Goal: Task Accomplishment & Management: Manage account settings

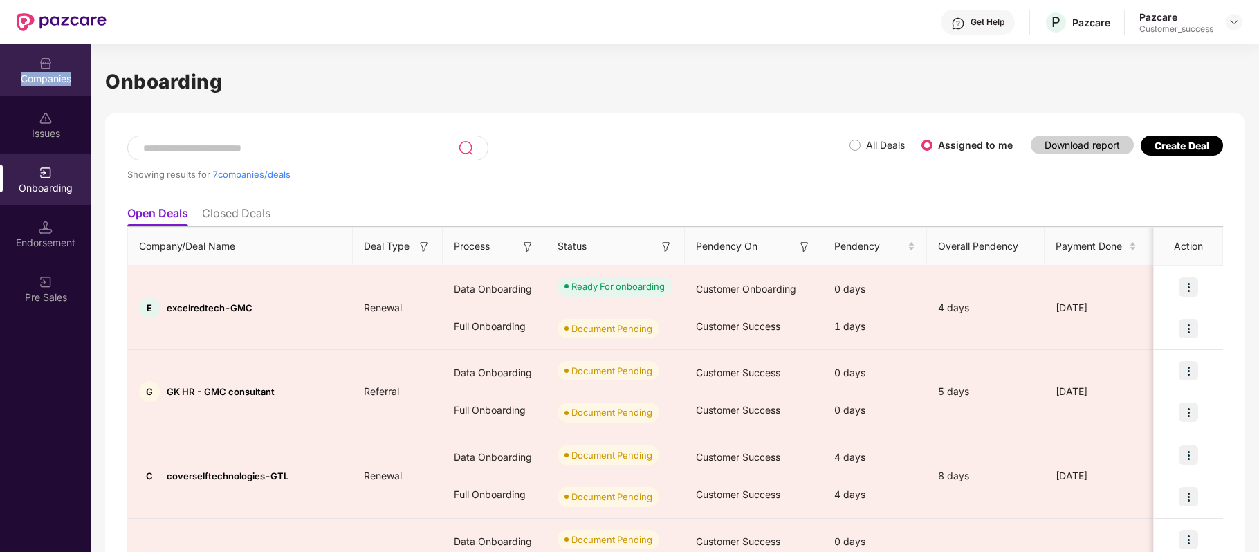
click at [48, 75] on div "Companies" at bounding box center [45, 79] width 91 height 14
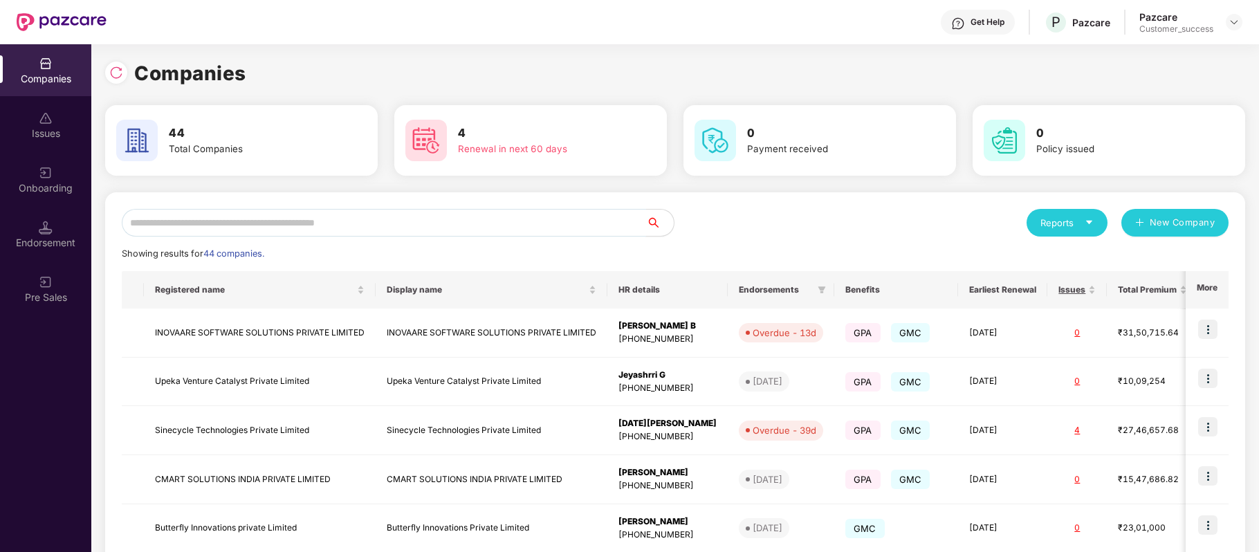
click at [259, 223] on input "text" at bounding box center [384, 223] width 524 height 28
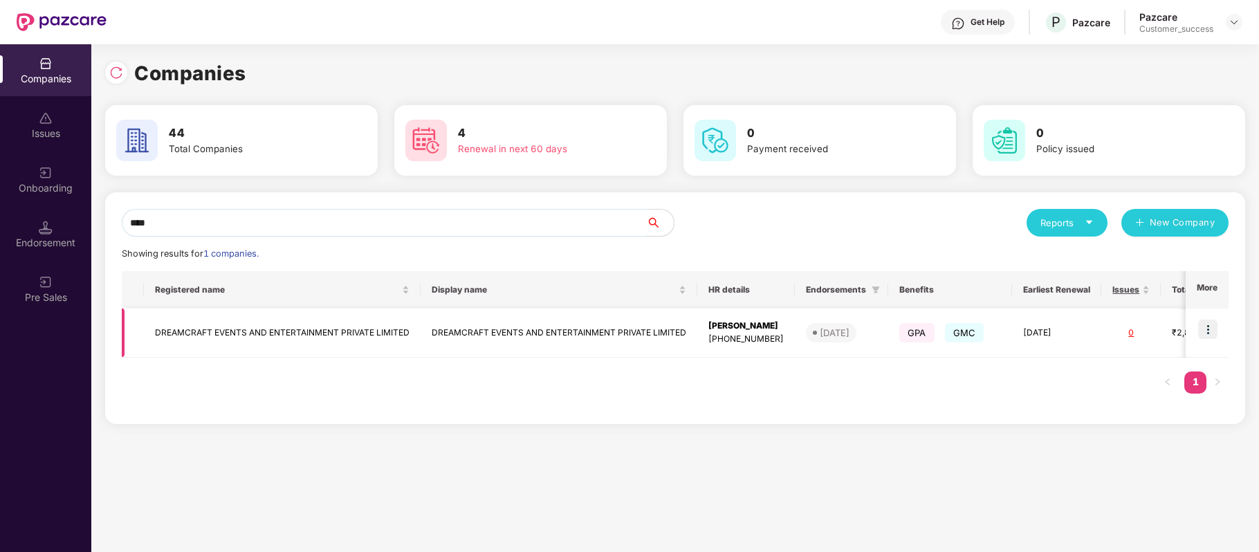
type input "****"
click at [1212, 331] on img at bounding box center [1207, 329] width 19 height 19
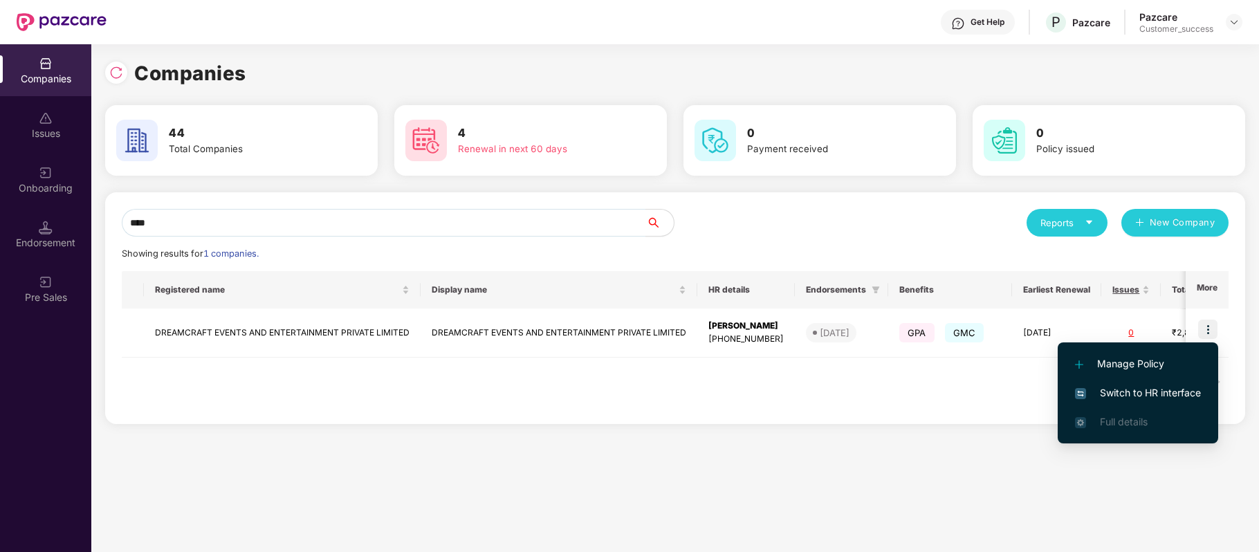
click at [1172, 386] on span "Switch to HR interface" at bounding box center [1138, 392] width 126 height 15
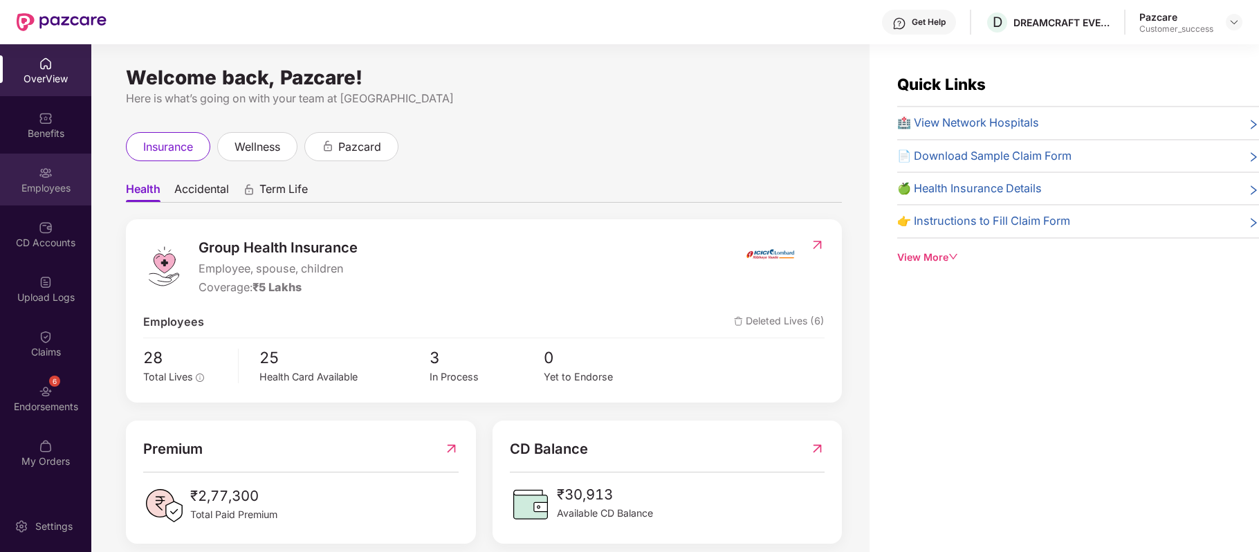
click at [53, 194] on div "Employees" at bounding box center [45, 188] width 91 height 14
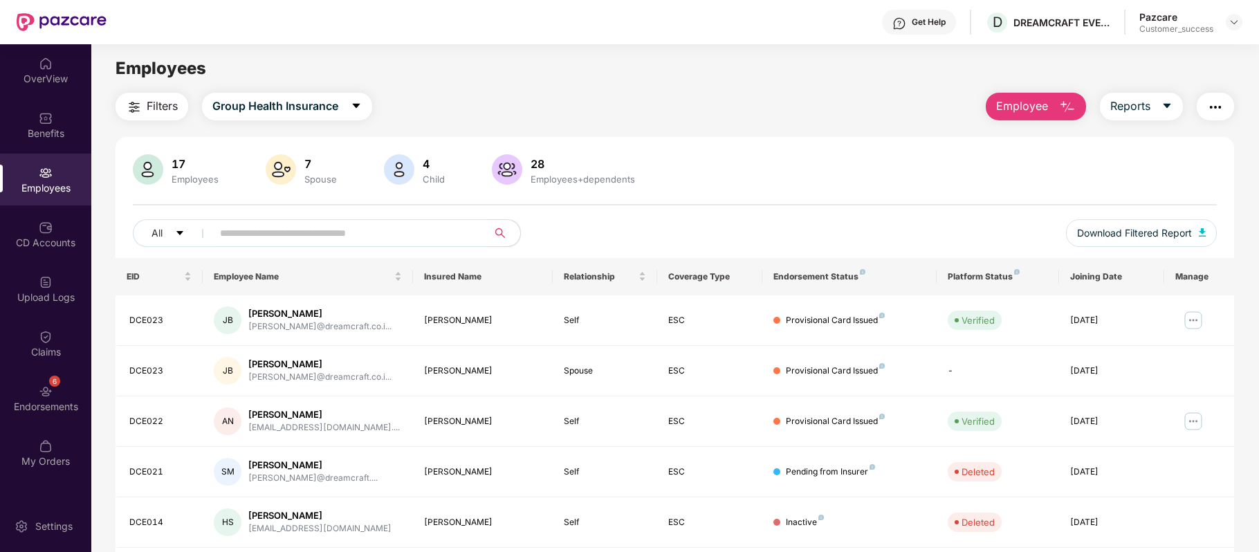
click at [318, 234] on input "text" at bounding box center [344, 233] width 248 height 21
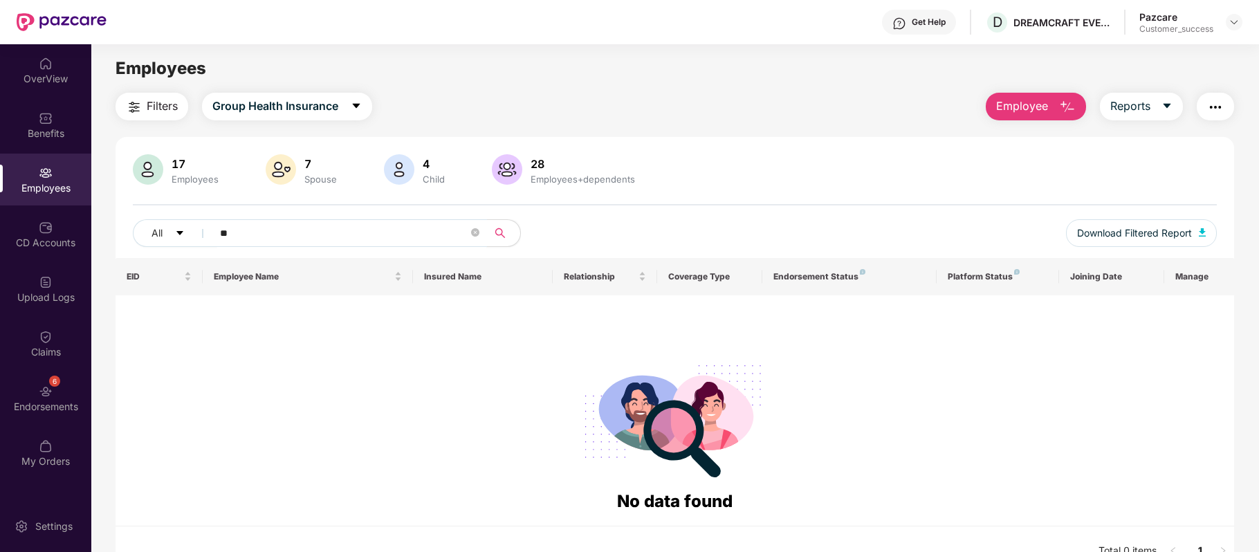
type input "*"
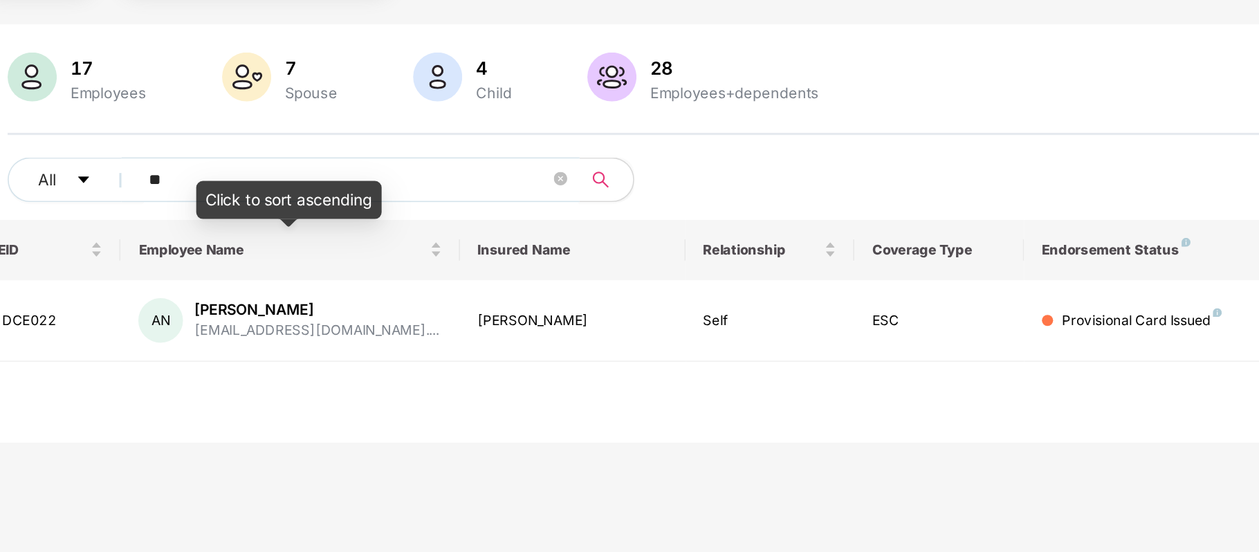
type input "*"
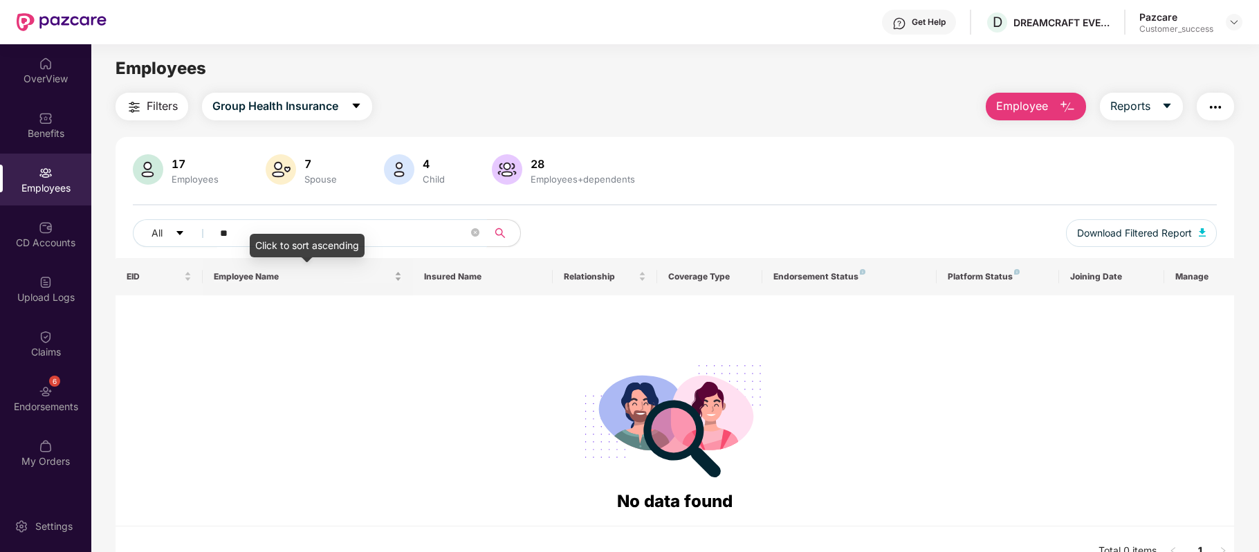
type input "*"
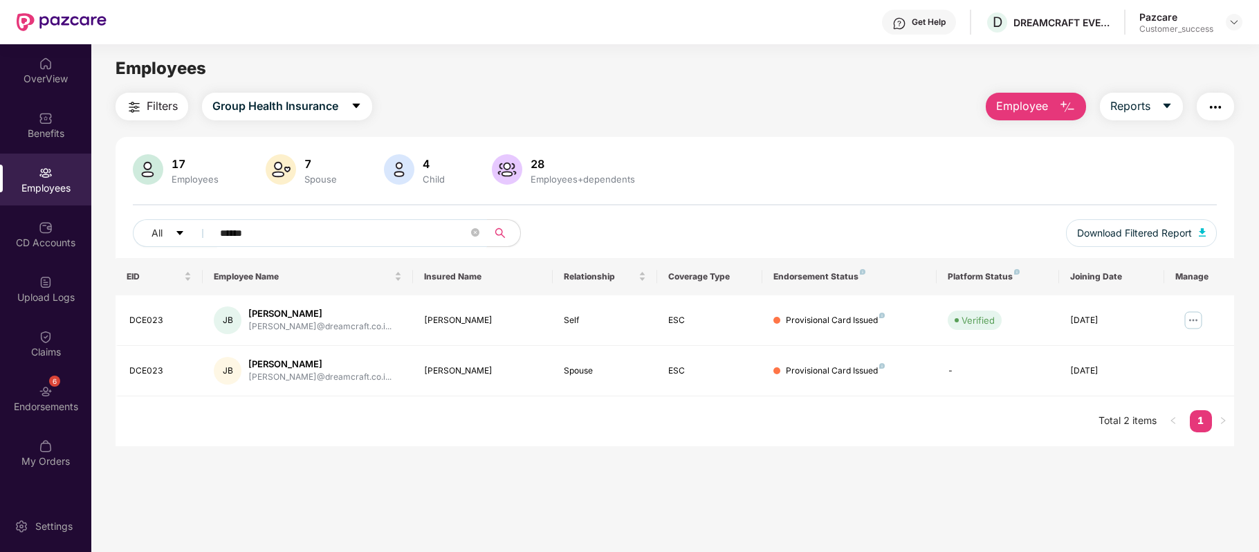
type input "******"
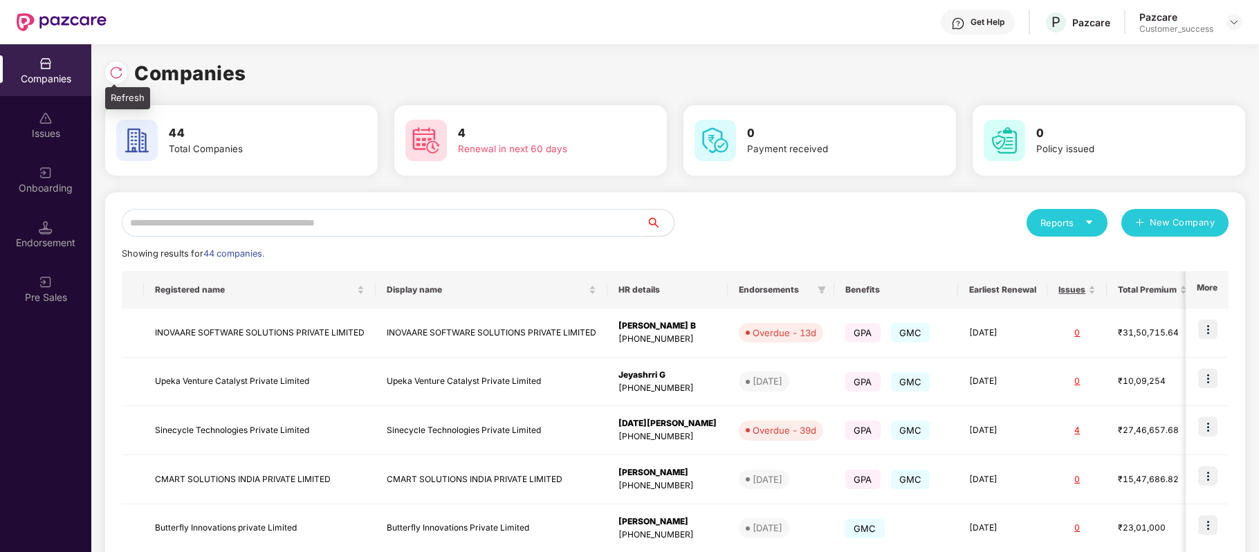
click at [115, 77] on img at bounding box center [116, 73] width 14 height 14
click at [231, 221] on input "text" at bounding box center [384, 223] width 524 height 28
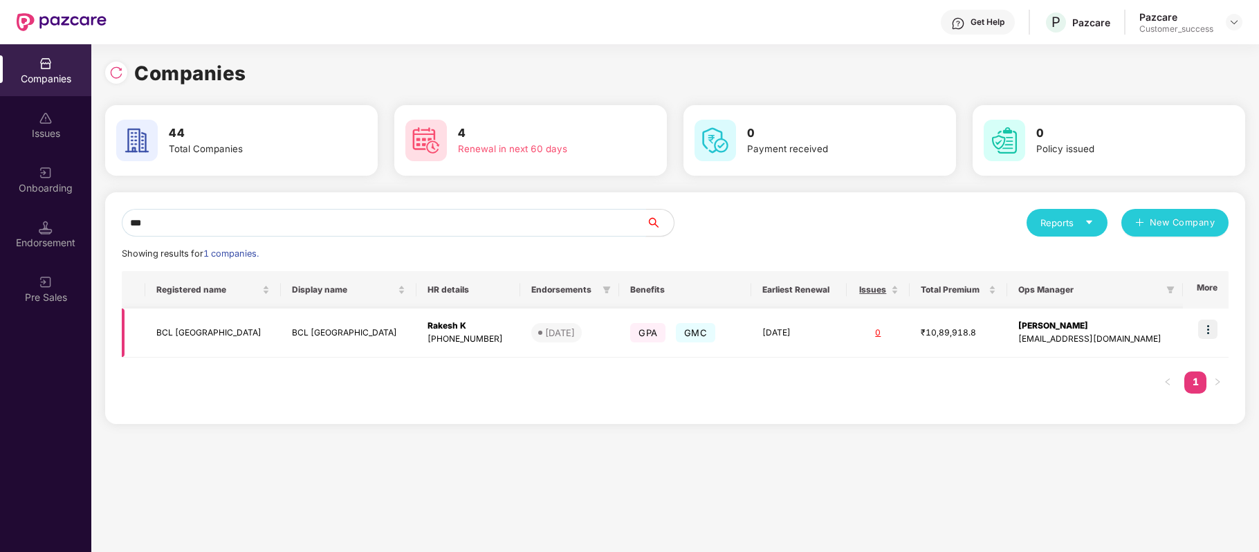
type input "***"
click at [1210, 330] on img at bounding box center [1207, 329] width 19 height 19
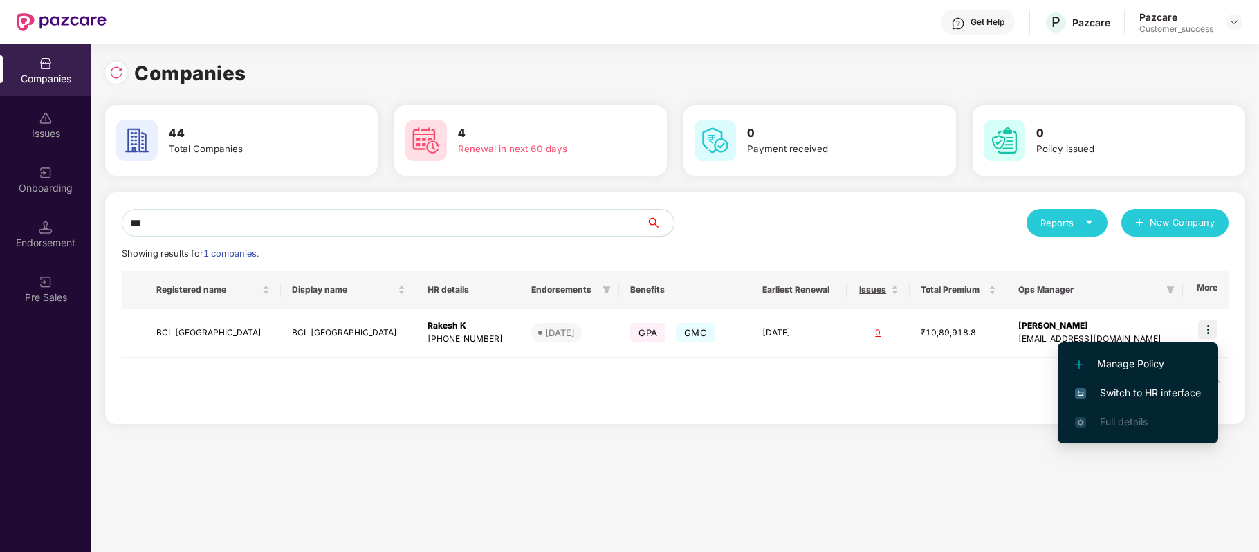
click at [1171, 386] on span "Switch to HR interface" at bounding box center [1138, 392] width 126 height 15
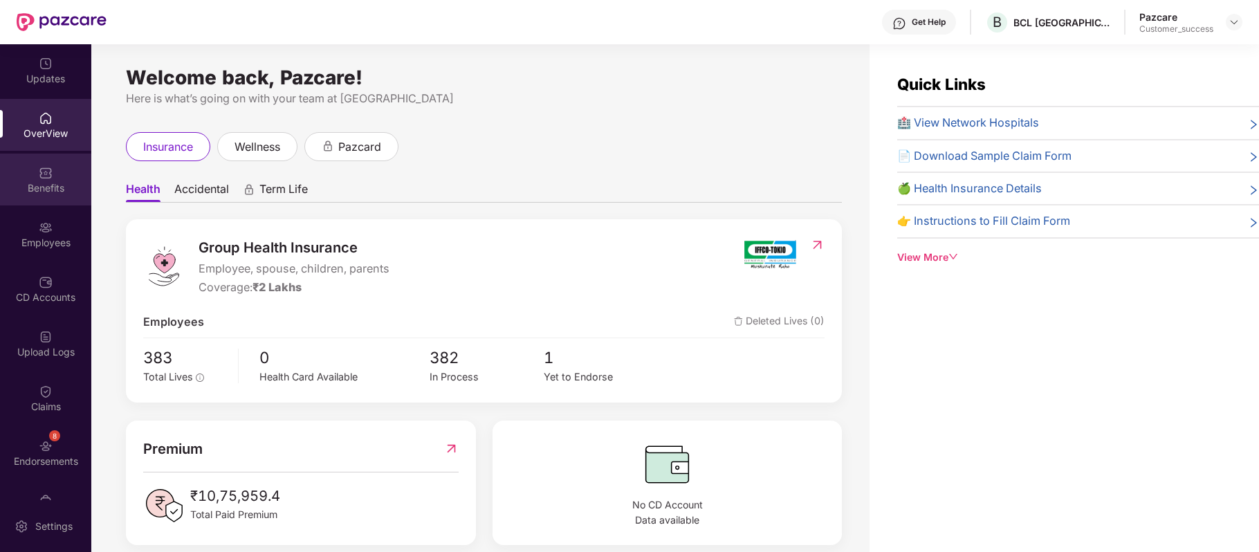
click at [42, 174] on img at bounding box center [46, 173] width 14 height 14
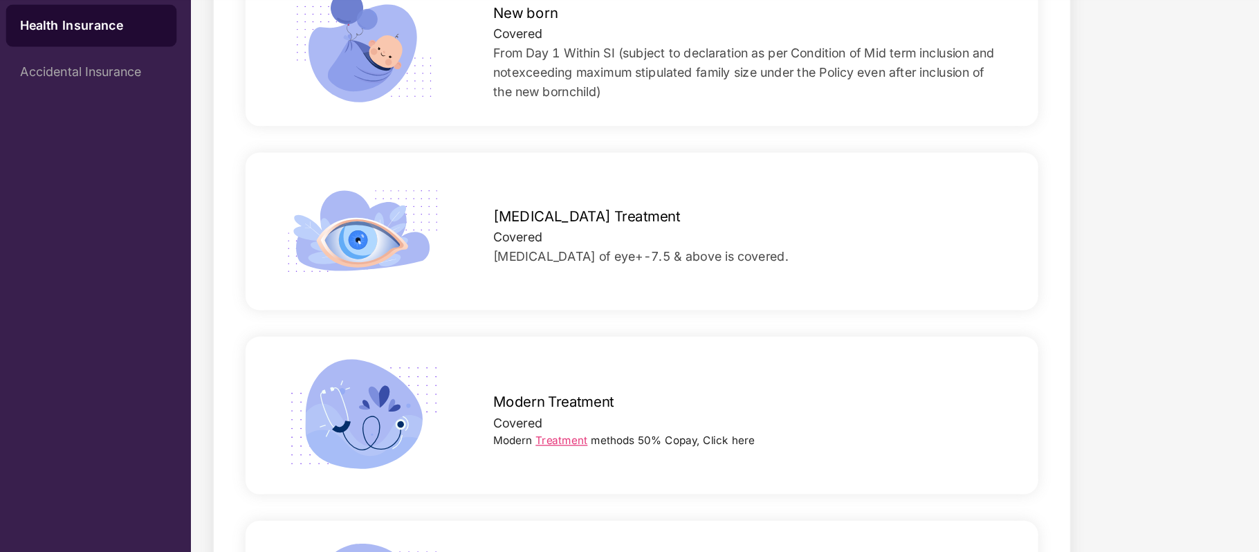
scroll to position [1913, 0]
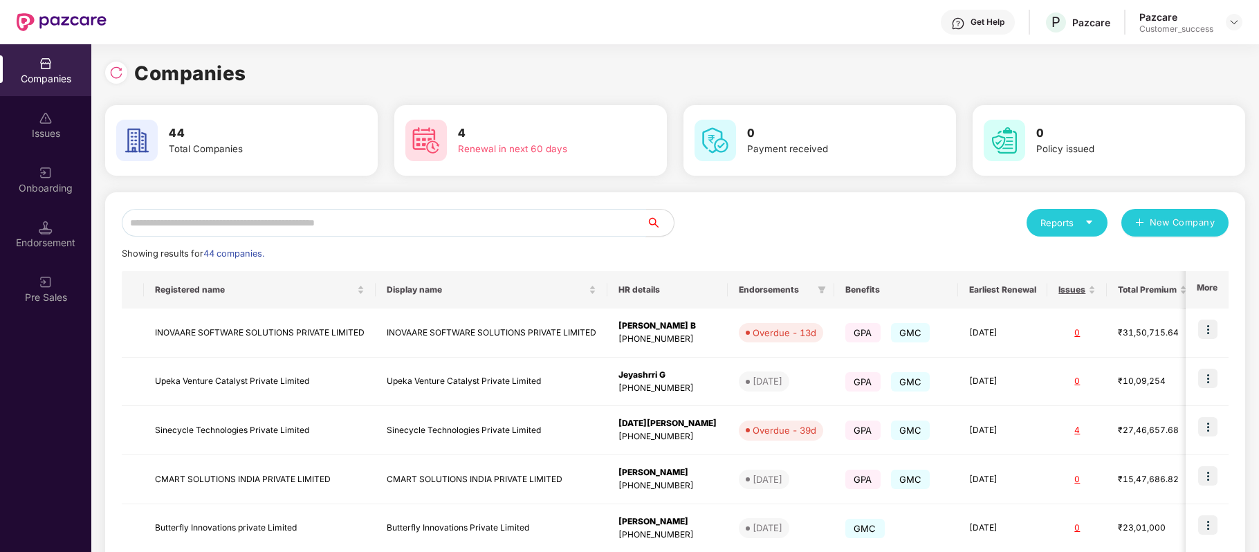
click at [338, 216] on input "text" at bounding box center [384, 223] width 524 height 28
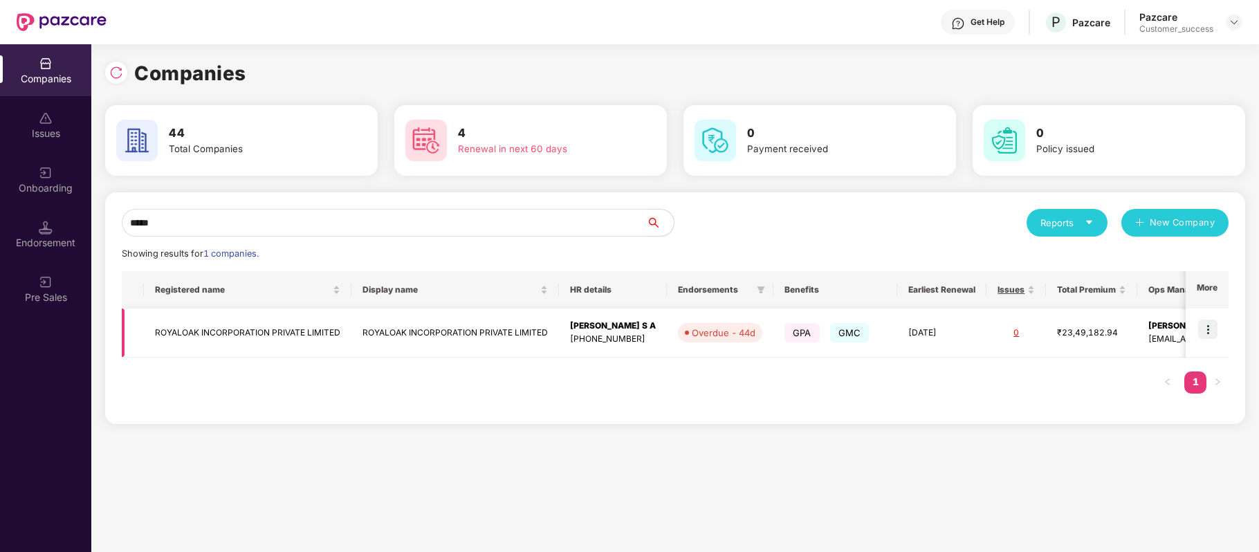
type input "*****"
click at [1210, 325] on img at bounding box center [1207, 329] width 19 height 19
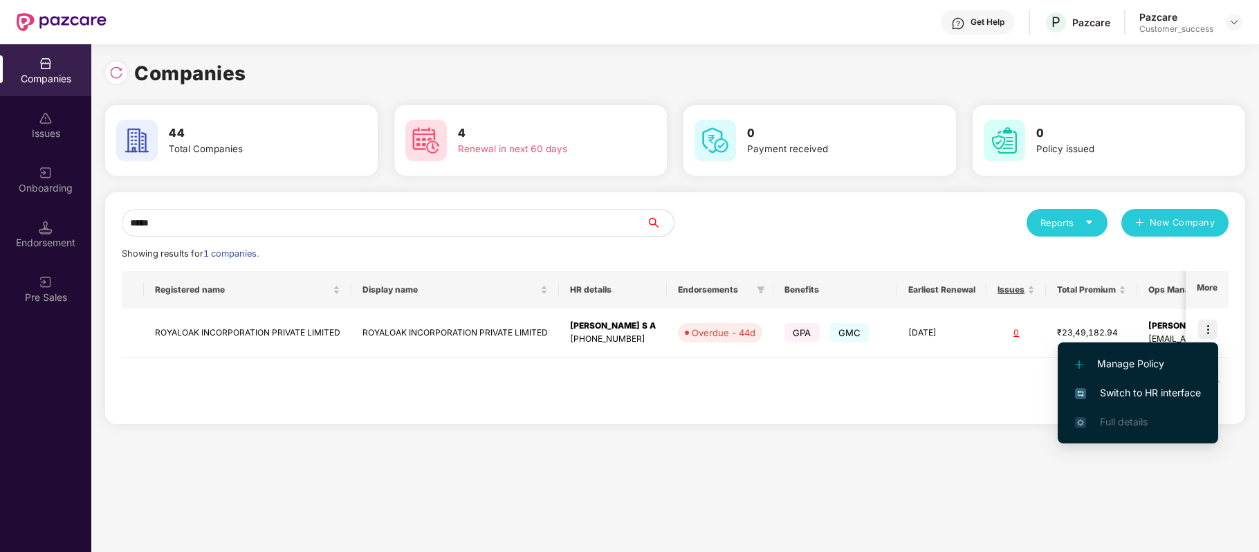
click at [1185, 394] on span "Switch to HR interface" at bounding box center [1138, 392] width 126 height 15
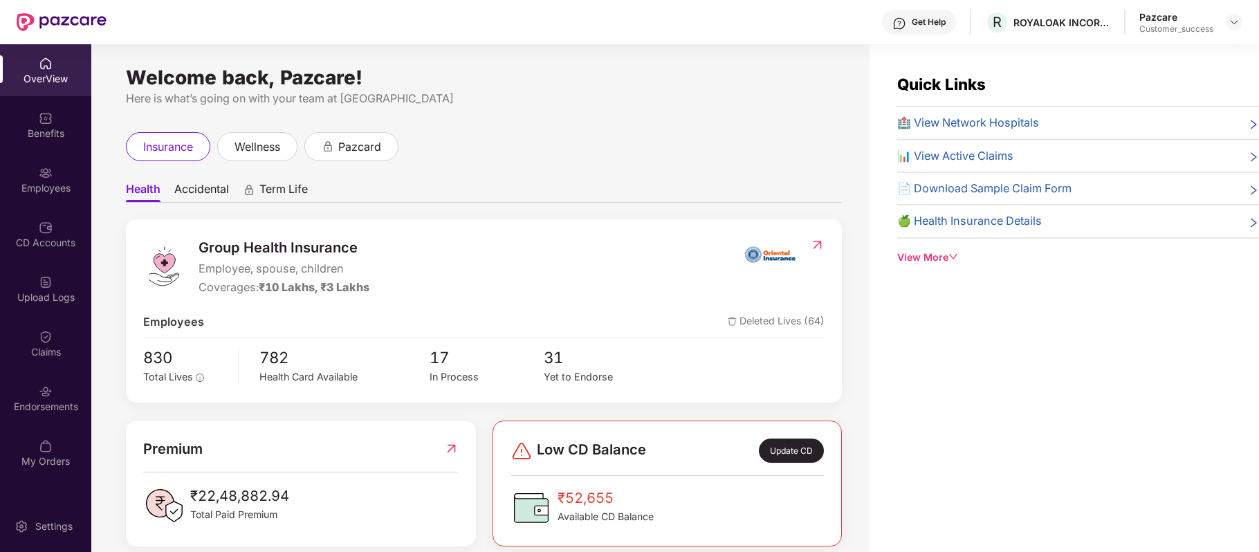
click at [50, 175] on img at bounding box center [46, 173] width 14 height 14
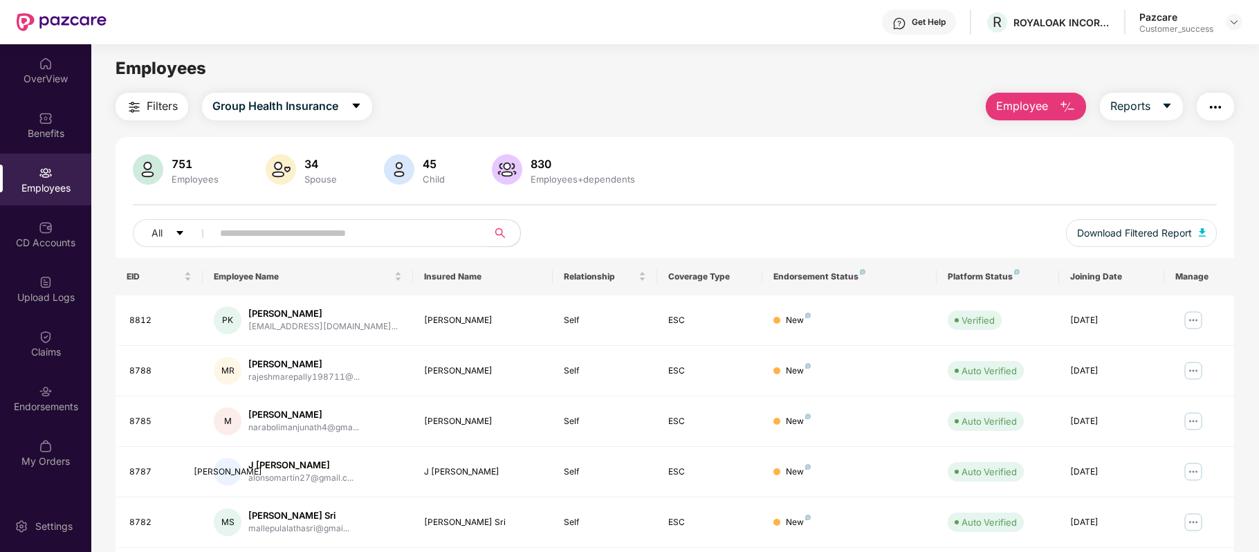
click at [261, 227] on input "text" at bounding box center [344, 233] width 248 height 21
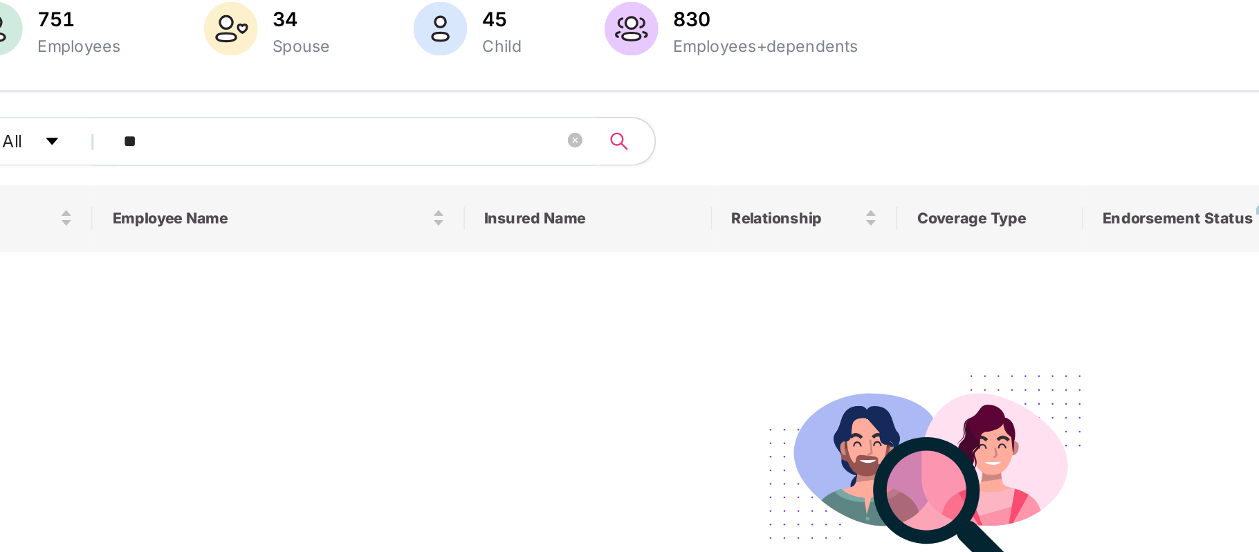
type input "*"
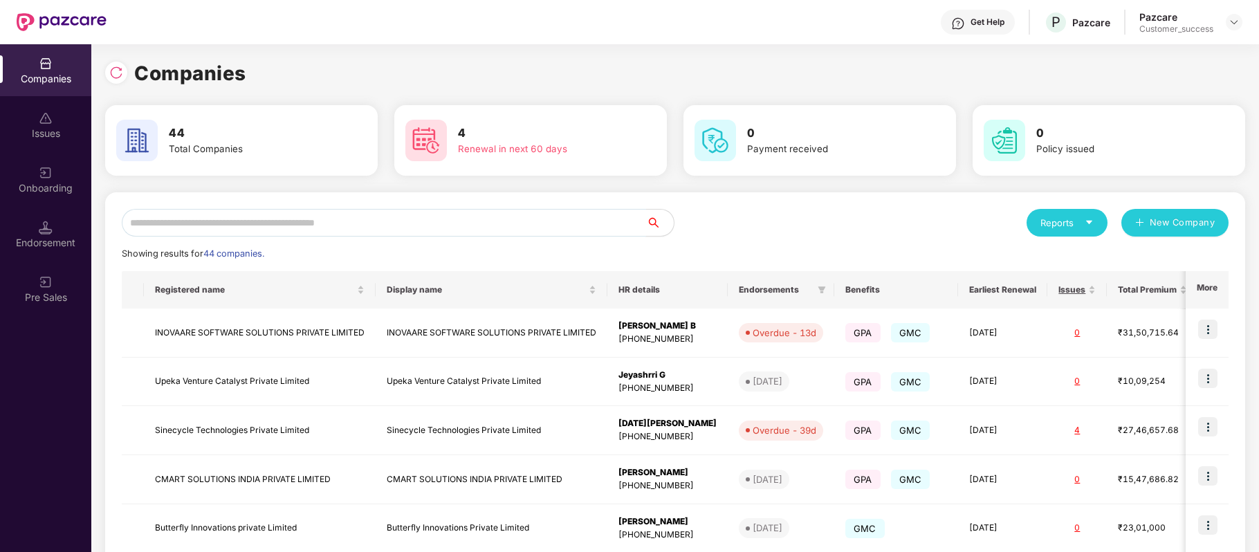
click at [345, 220] on input "text" at bounding box center [384, 223] width 524 height 28
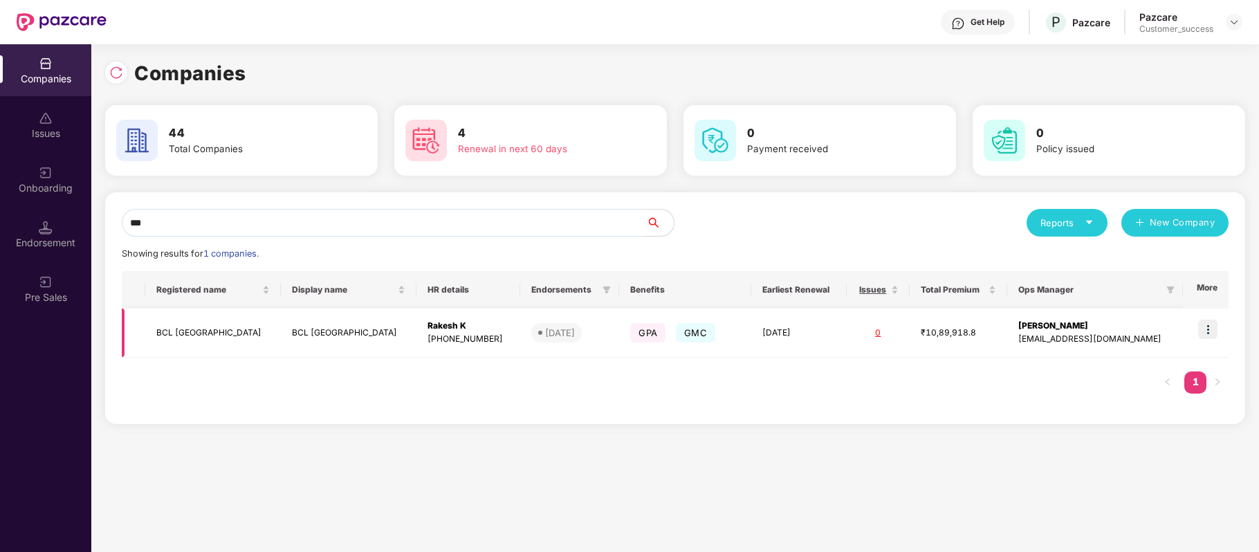
type input "***"
click at [1207, 329] on img at bounding box center [1207, 329] width 19 height 19
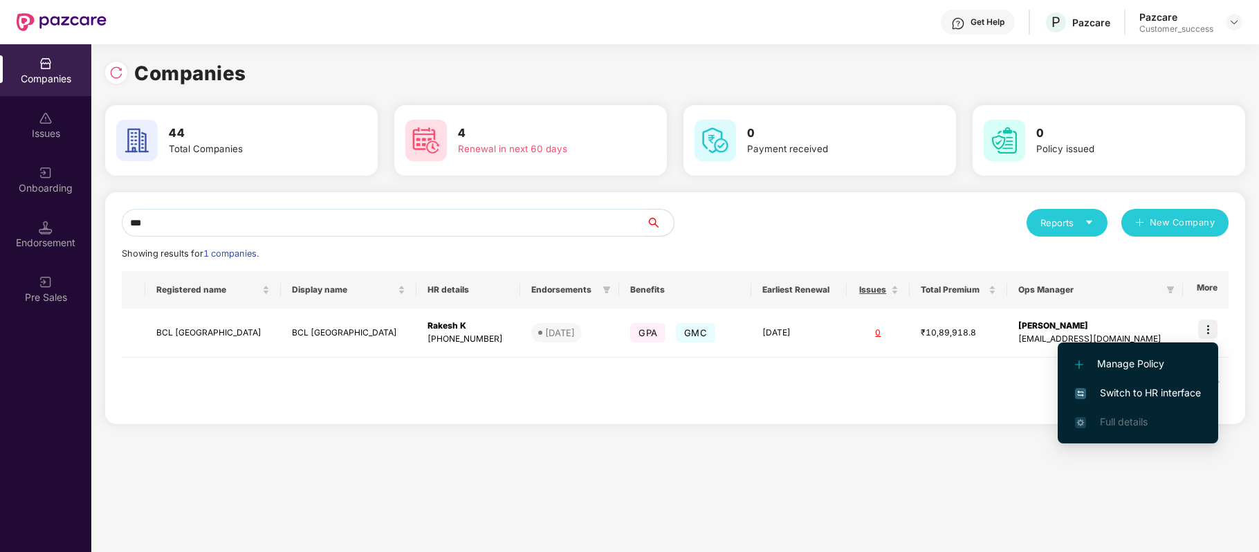
click at [1166, 385] on span "Switch to HR interface" at bounding box center [1138, 392] width 126 height 15
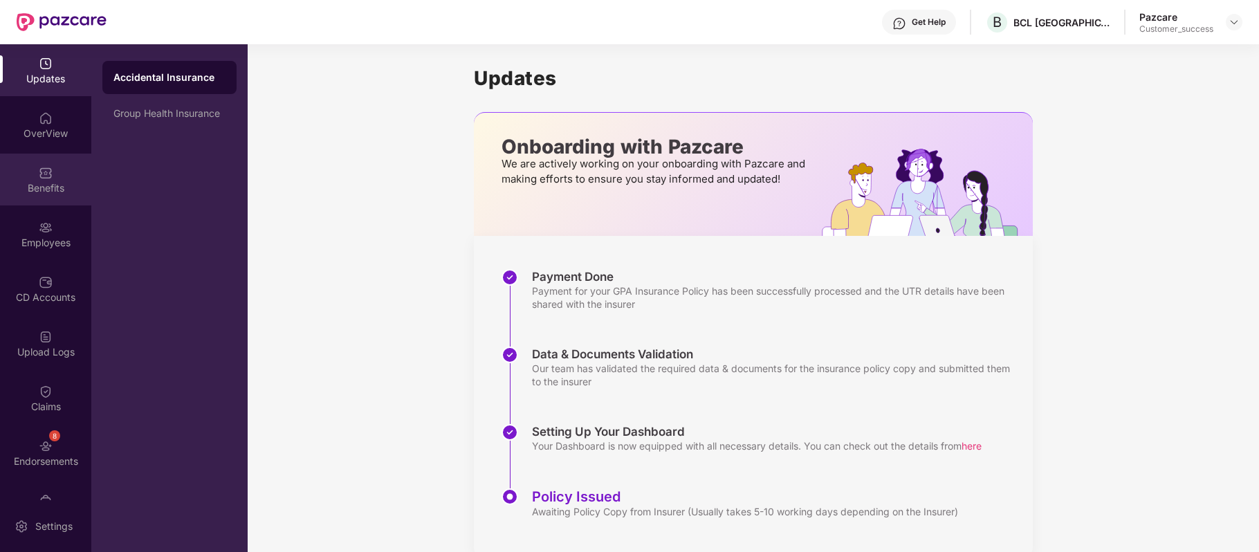
click at [45, 166] on img at bounding box center [46, 173] width 14 height 14
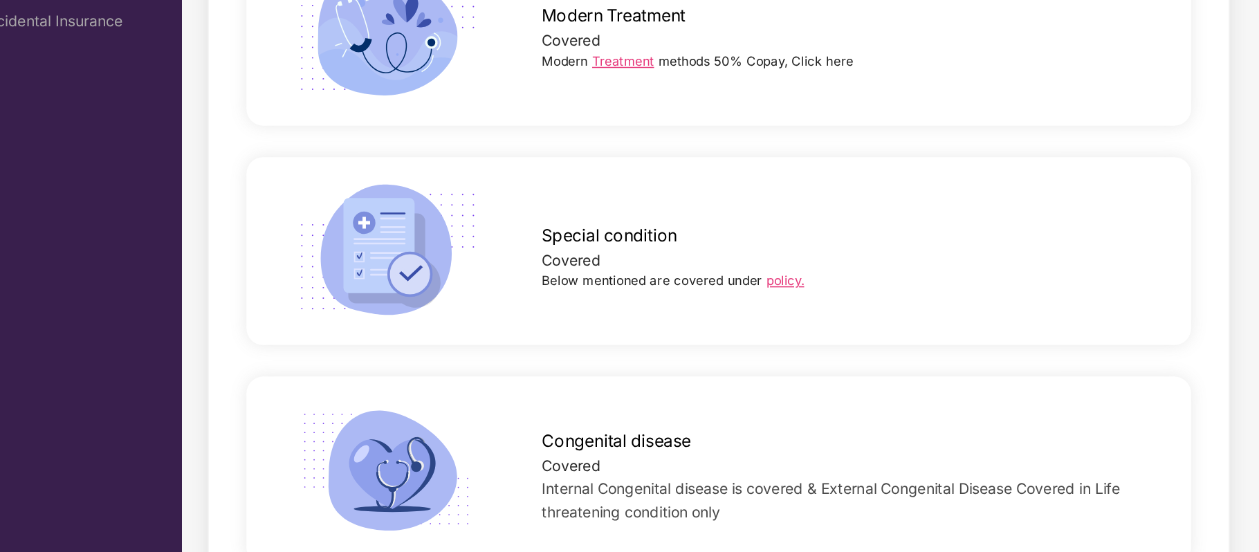
scroll to position [2290, 0]
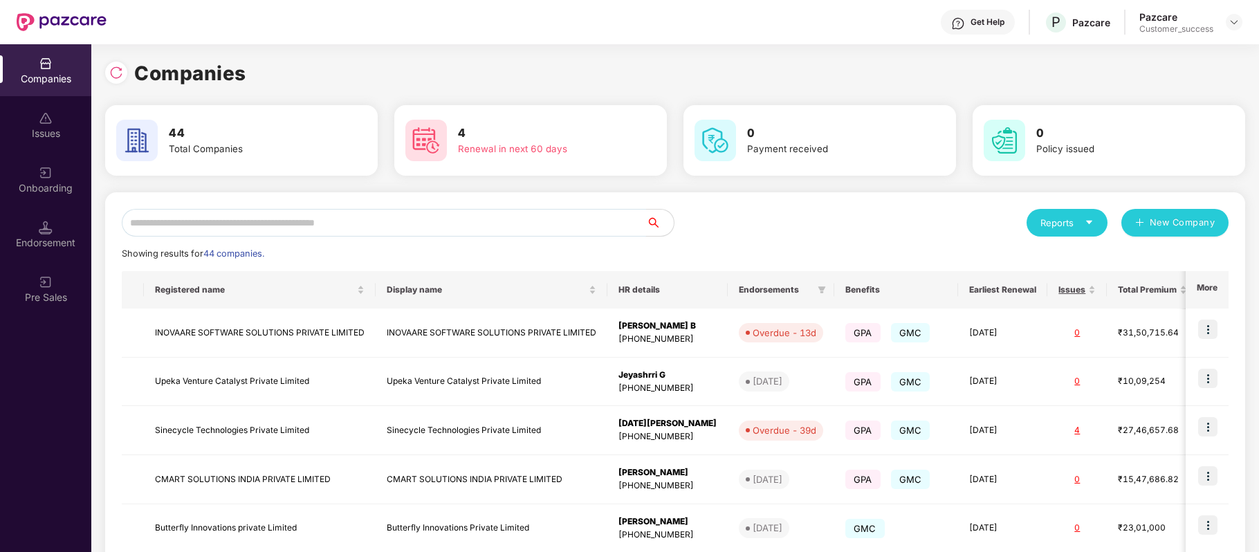
click at [333, 228] on input "text" at bounding box center [384, 223] width 524 height 28
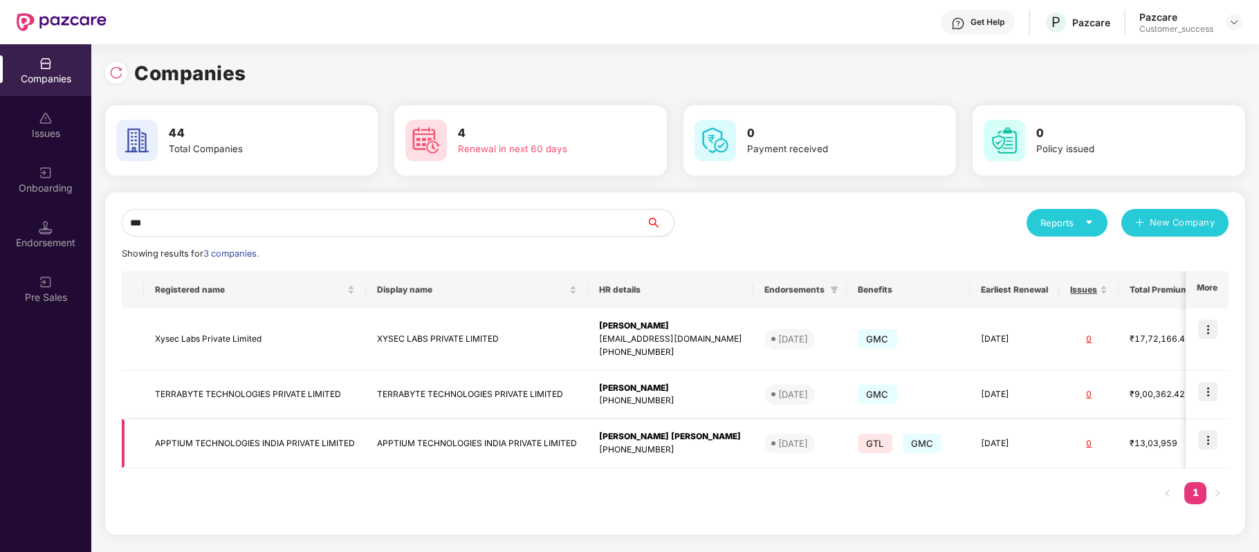
type input "***"
click at [1207, 439] on img at bounding box center [1207, 439] width 19 height 19
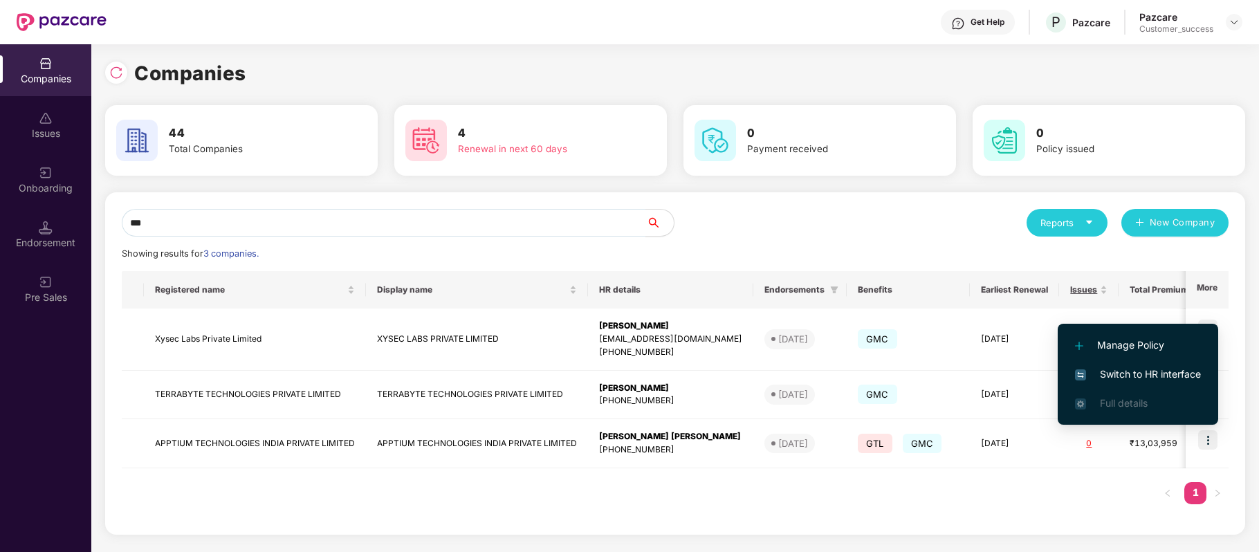
click at [1110, 365] on li "Switch to HR interface" at bounding box center [1138, 374] width 161 height 29
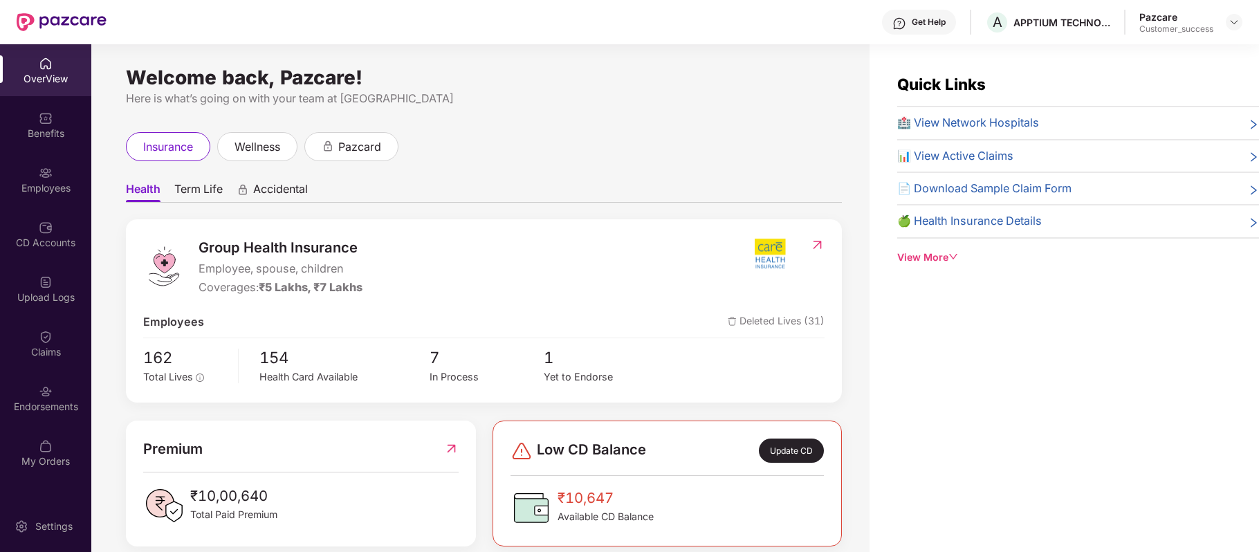
click at [50, 183] on div "Employees" at bounding box center [45, 188] width 91 height 14
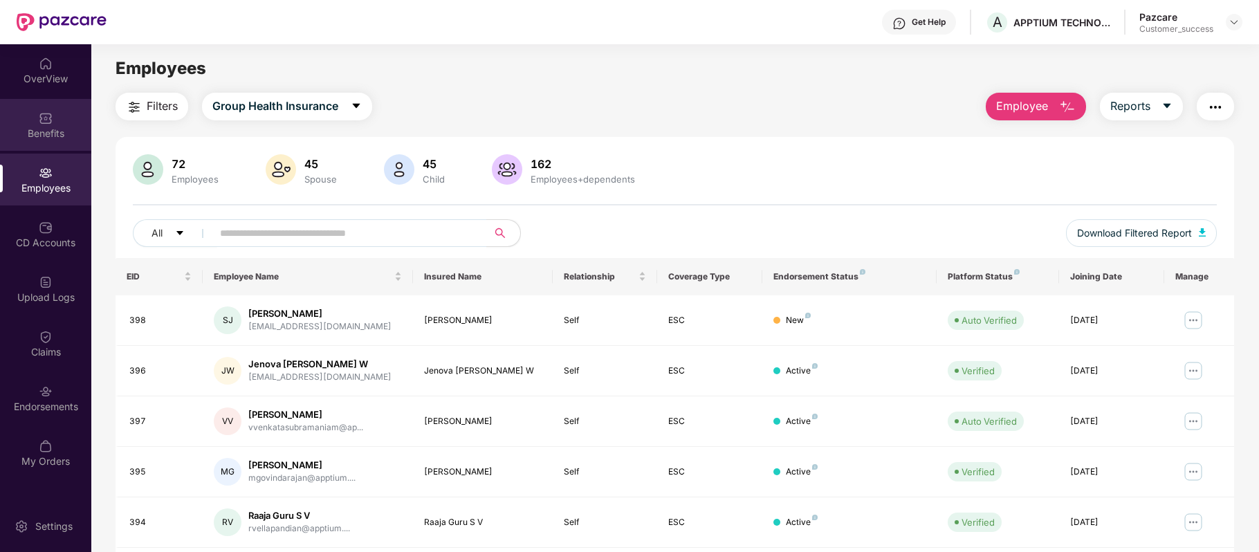
click at [53, 117] on div "Benefits" at bounding box center [45, 125] width 91 height 52
